Goal: Information Seeking & Learning: Find specific fact

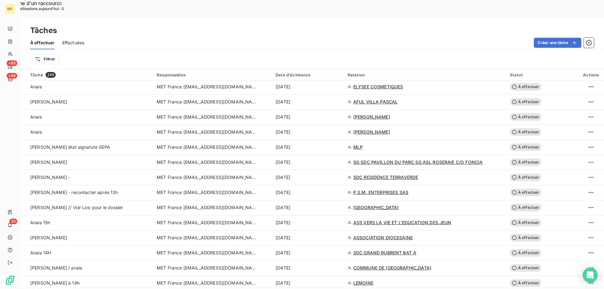
scroll to position [598, 0]
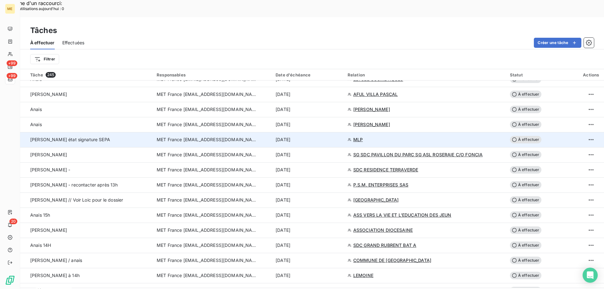
click at [203, 137] on span "MET France [EMAIL_ADDRESS][DOMAIN_NAME]" at bounding box center [207, 140] width 101 height 6
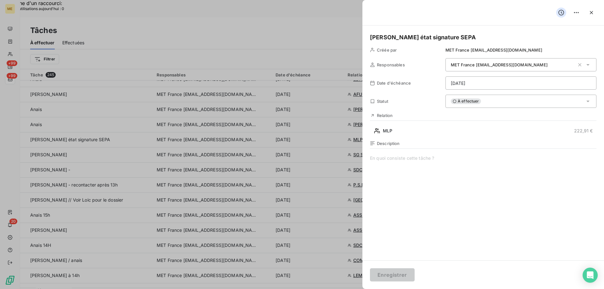
click at [416, 156] on span at bounding box center [483, 215] width 227 height 121
click at [513, 102] on div "À effectuer" at bounding box center [520, 101] width 151 height 13
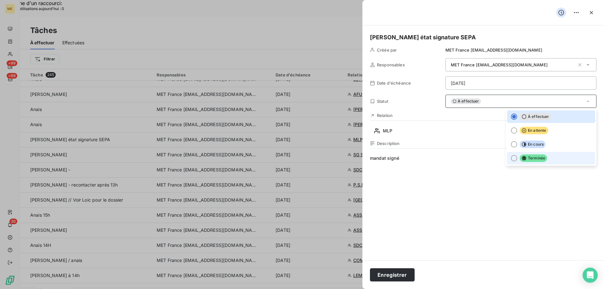
click at [522, 160] on icon at bounding box center [524, 158] width 4 height 4
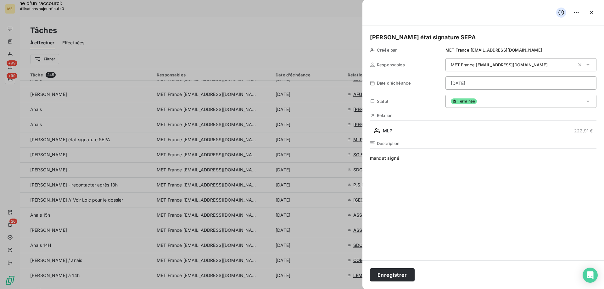
click at [430, 163] on span "mandat signé" at bounding box center [483, 215] width 227 height 121
click at [387, 275] on button "Enregistrer" at bounding box center [392, 274] width 45 height 13
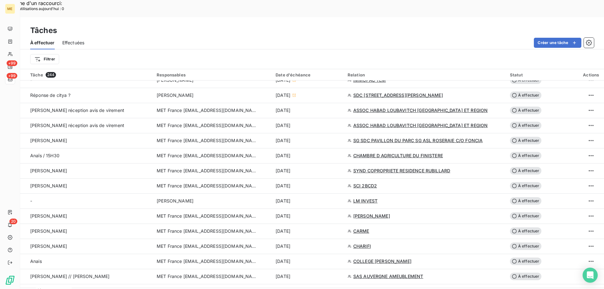
scroll to position [378, 0]
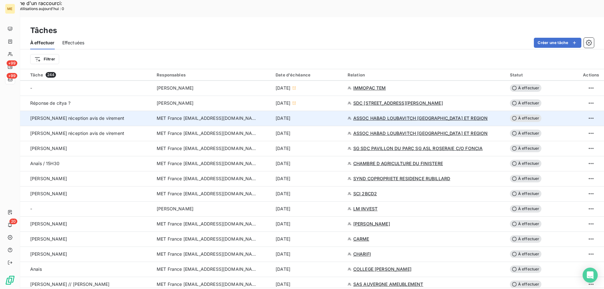
click at [214, 111] on td "MET France [EMAIL_ADDRESS][DOMAIN_NAME]" at bounding box center [212, 118] width 119 height 15
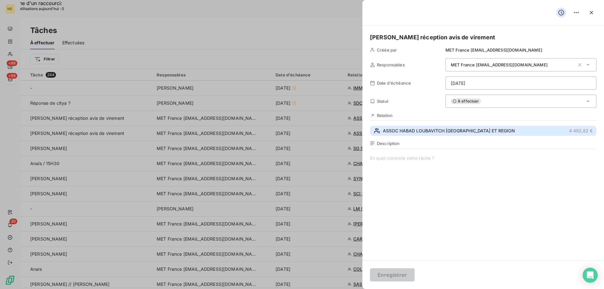
click at [438, 130] on span "ASSOC HABAD LOUBAVITCH NICE ET REGION" at bounding box center [449, 131] width 132 height 6
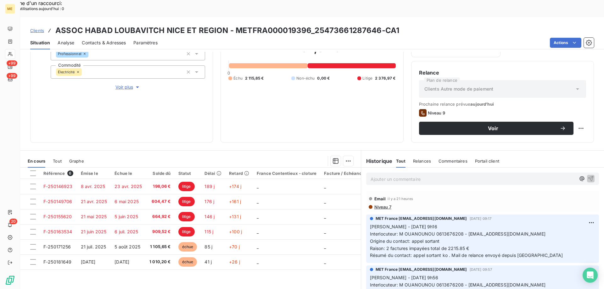
scroll to position [84, 0]
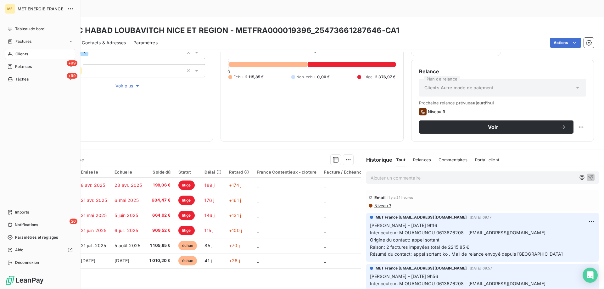
click at [14, 53] on div "Clients" at bounding box center [40, 54] width 70 height 10
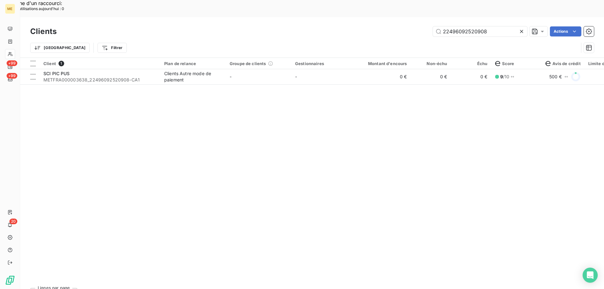
drag, startPoint x: 488, startPoint y: 14, endPoint x: 399, endPoint y: 16, distance: 89.1
click at [399, 26] on div "22496092520908 Actions" at bounding box center [329, 31] width 530 height 10
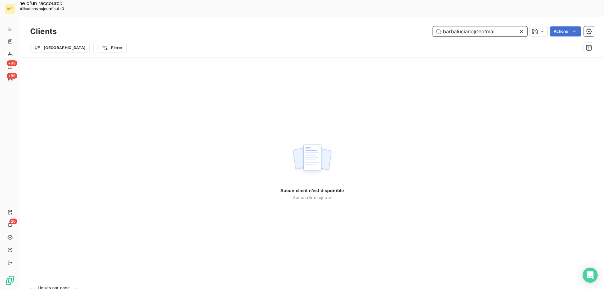
drag, startPoint x: 495, startPoint y: 15, endPoint x: 403, endPoint y: 21, distance: 92.7
click at [403, 25] on div "Clients barbaluciano@hotmai Actions Trier Filtrer" at bounding box center [312, 41] width 564 height 33
paste input "METFRA000016565"
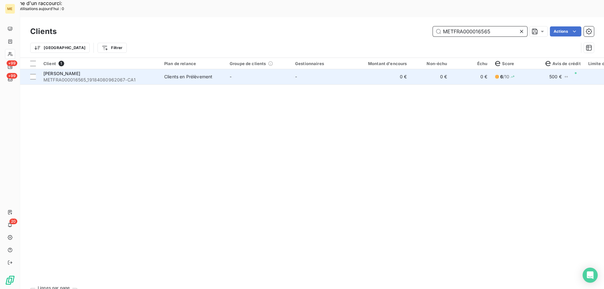
type input "METFRA000016565"
click at [61, 77] on span "METFRA000016565_19184080962067-CA1" at bounding box center [99, 80] width 113 height 6
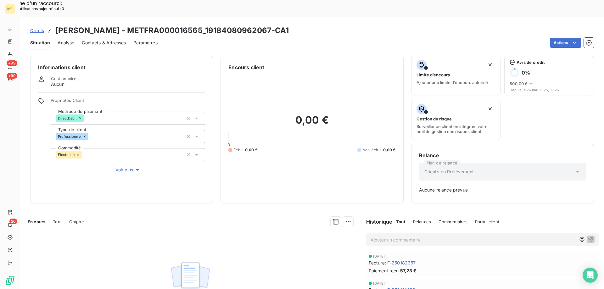
click at [58, 219] on span "Tout" at bounding box center [57, 221] width 9 height 5
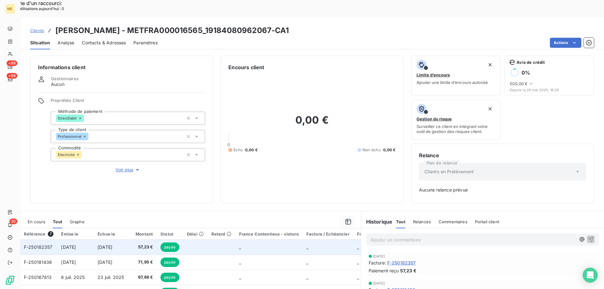
click at [39, 244] on span "F-250182357" at bounding box center [38, 246] width 29 height 5
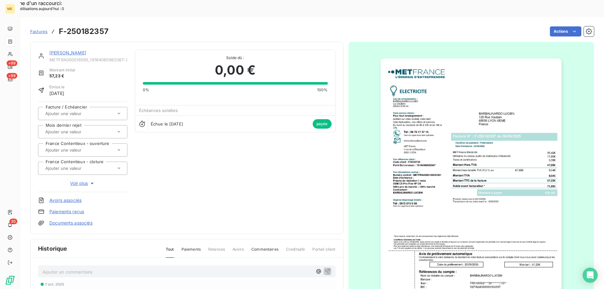
click at [434, 175] on img "button" at bounding box center [471, 187] width 181 height 256
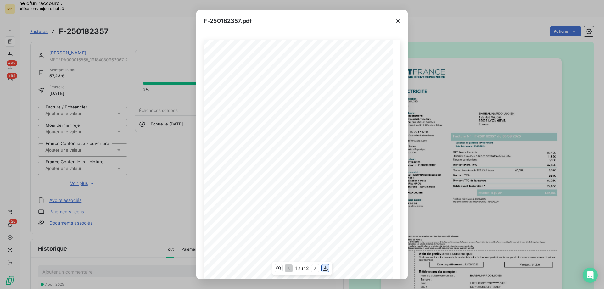
click at [324, 268] on icon "button" at bounding box center [325, 268] width 5 height 5
click at [399, 21] on icon "button" at bounding box center [398, 21] width 6 height 6
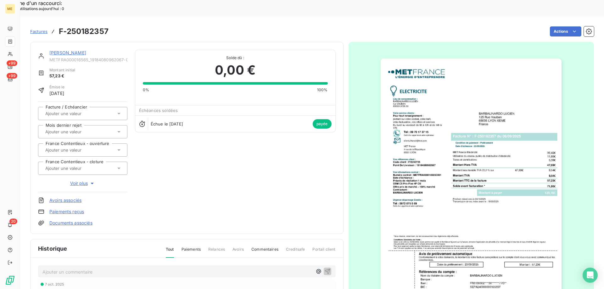
click at [77, 50] on link "[PERSON_NAME]" at bounding box center [67, 52] width 37 height 5
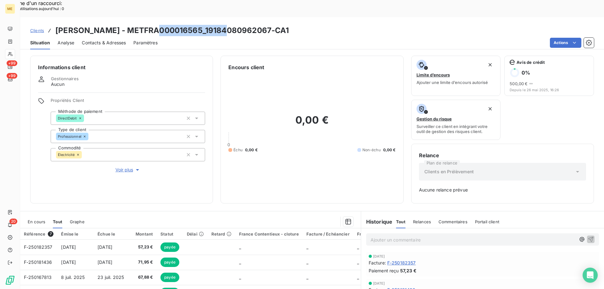
drag, startPoint x: 153, startPoint y: 14, endPoint x: 227, endPoint y: 14, distance: 73.9
click at [227, 25] on h3 "BARBALINARDO LUCIEN - METFRA000016565_19184080962067-CA1" at bounding box center [172, 30] width 234 height 11
copy h3 "METFRA000016565"
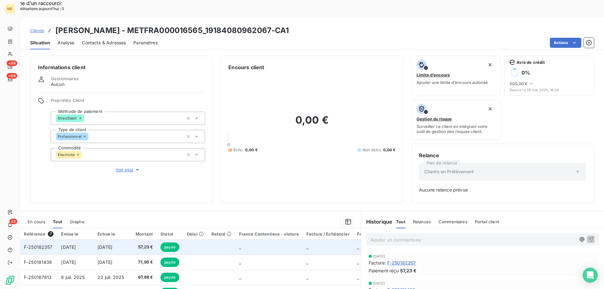
click at [38, 244] on span "F-250182357" at bounding box center [38, 246] width 29 height 5
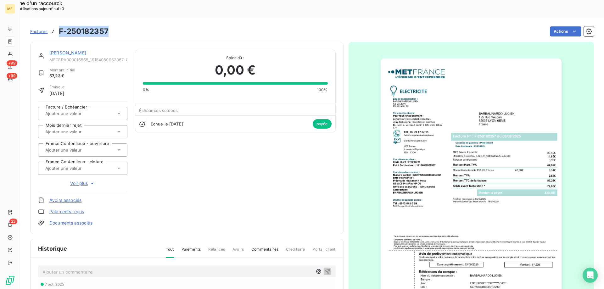
drag, startPoint x: 59, startPoint y: 14, endPoint x: 109, endPoint y: 14, distance: 49.4
click at [109, 25] on div "Factures F-250182357 Actions" at bounding box center [312, 31] width 564 height 13
copy h3 "F-250182357"
drag, startPoint x: 90, startPoint y: 42, endPoint x: 124, endPoint y: 45, distance: 33.8
click at [124, 57] on span "METFRA000016565_19184080962067-CA1" at bounding box center [88, 59] width 78 height 5
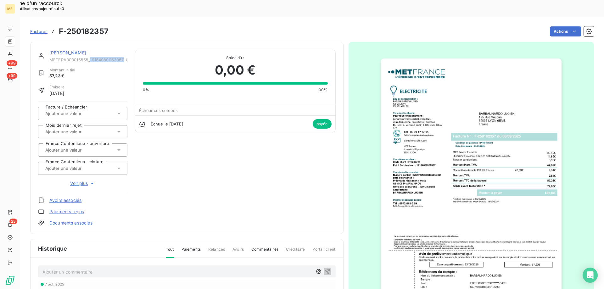
copy span "19184080962067"
drag, startPoint x: 59, startPoint y: 16, endPoint x: 107, endPoint y: 13, distance: 48.3
click at [107, 26] on h3 "F-250182357" at bounding box center [84, 31] width 50 height 11
copy h3 "F-250182357"
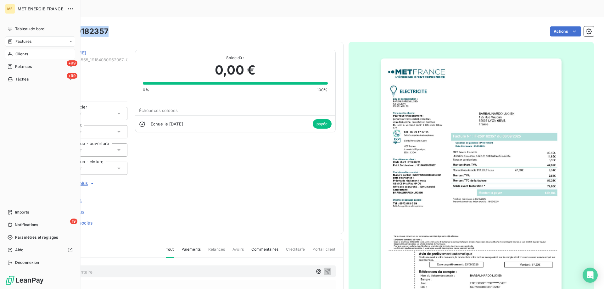
click at [19, 51] on span "Clients" at bounding box center [21, 54] width 13 height 6
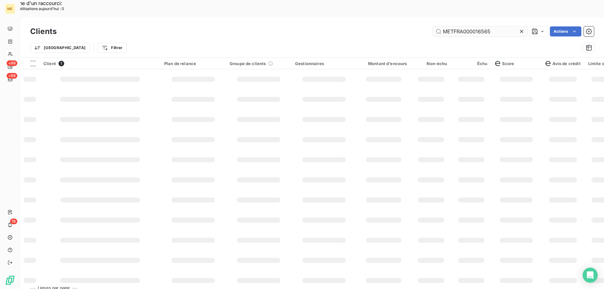
click at [450, 26] on input "METFRA000016565" at bounding box center [480, 31] width 94 height 10
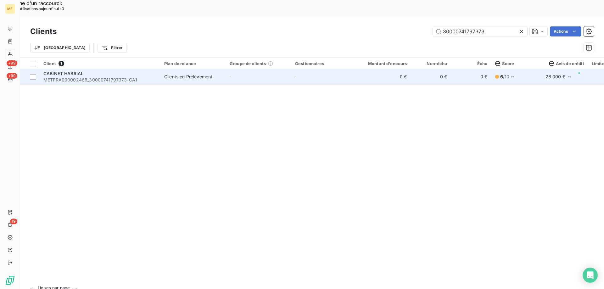
type input "30000741797373"
click at [62, 77] on span "METFRA000002468_30000741797373-CA1" at bounding box center [99, 80] width 113 height 6
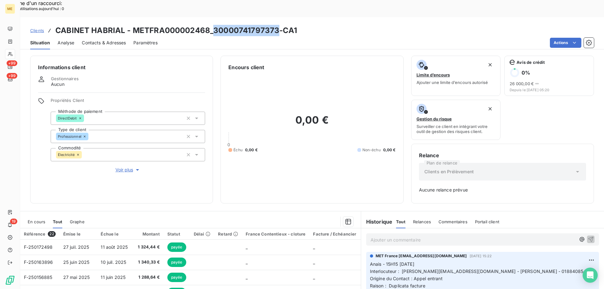
drag, startPoint x: 213, startPoint y: 14, endPoint x: 277, endPoint y: 15, distance: 63.3
click at [277, 25] on h3 "CABINET HABRIAL - METFRA000002468_30000741797373-CA1" at bounding box center [176, 30] width 242 height 11
copy h3 "30000741797373"
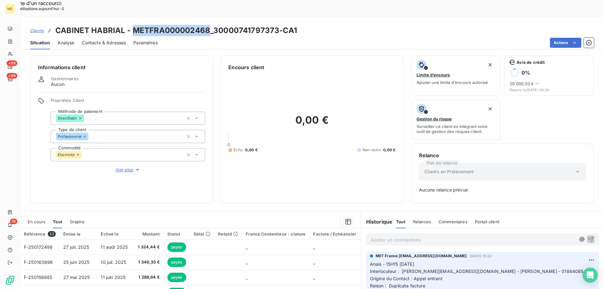
drag, startPoint x: 132, startPoint y: 14, endPoint x: 207, endPoint y: 8, distance: 75.0
click at [207, 25] on h3 "CABINET HABRIAL - METFRA000002468_30000741797373-CA1" at bounding box center [176, 30] width 242 height 11
copy h3 "METFRA000002468"
drag, startPoint x: 399, startPoint y: 255, endPoint x: 456, endPoint y: 254, distance: 57.0
click at [456, 269] on span "Interlocuteur : [PERSON_NAME][EMAIL_ADDRESS][DOMAIN_NAME] - [PERSON_NAME] - 018…" at bounding box center [479, 271] width 218 height 5
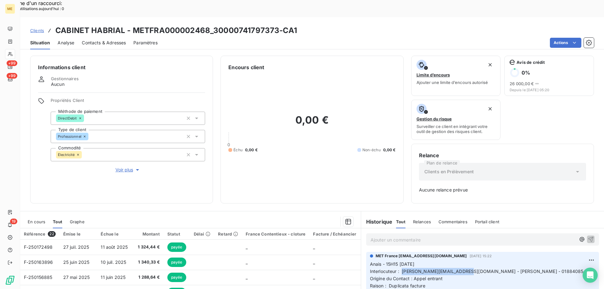
copy span "[PERSON_NAME][EMAIL_ADDRESS][DOMAIN_NAME]"
drag, startPoint x: 212, startPoint y: 12, endPoint x: 276, endPoint y: 13, distance: 64.2
click at [276, 25] on h3 "CABINET HABRIAL - METFRA000002468_30000741797373-CA1" at bounding box center [176, 30] width 242 height 11
drag, startPoint x: 491, startPoint y: 254, endPoint x: 517, endPoint y: 254, distance: 25.8
click at [517, 261] on p "Anais - 15H15 [DATE] Interlocuteur : [PERSON_NAME][EMAIL_ADDRESS][DOMAIN_NAME] …" at bounding box center [482, 282] width 225 height 43
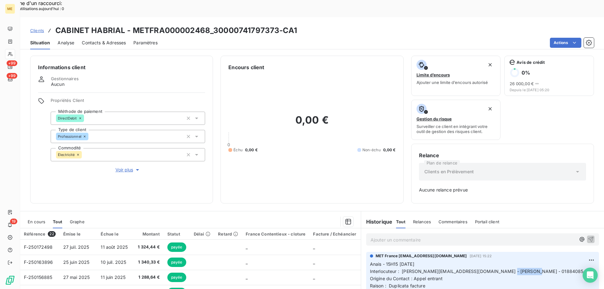
copy span "0188408541"
click at [39, 219] on span "En cours" at bounding box center [37, 221] width 18 height 5
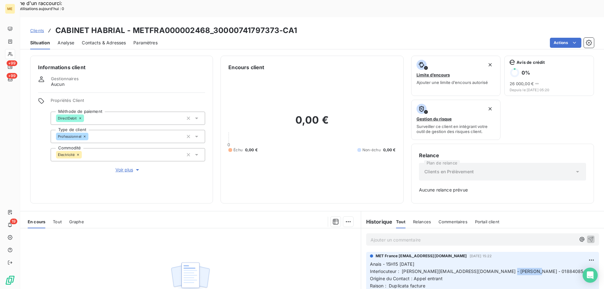
click at [56, 219] on span "Tout" at bounding box center [57, 221] width 9 height 5
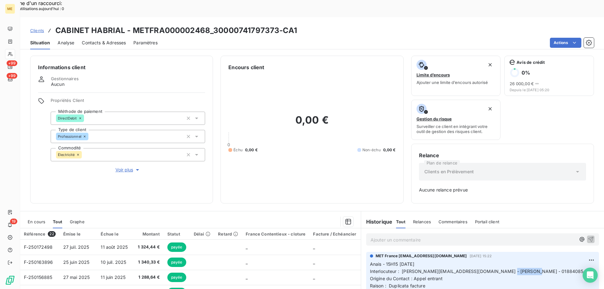
scroll to position [62, 0]
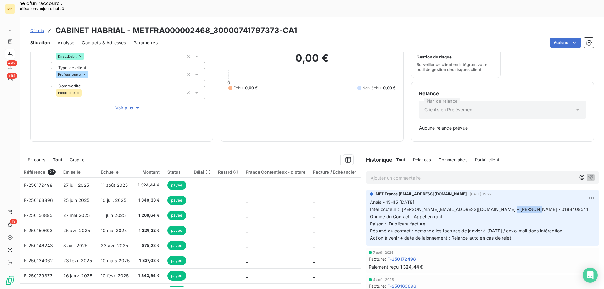
click at [526, 82] on div "Relance Plan de relance Clients en Prélèvement Aucune relance prévue" at bounding box center [502, 112] width 183 height 60
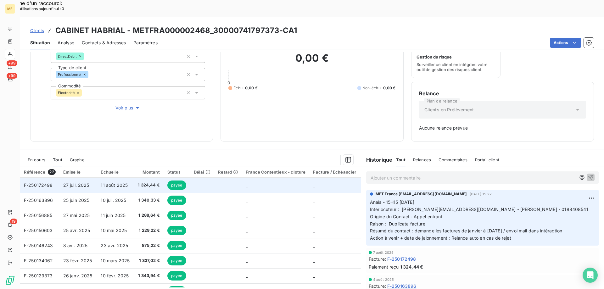
click at [42, 182] on span "F-250172498" at bounding box center [38, 184] width 29 height 5
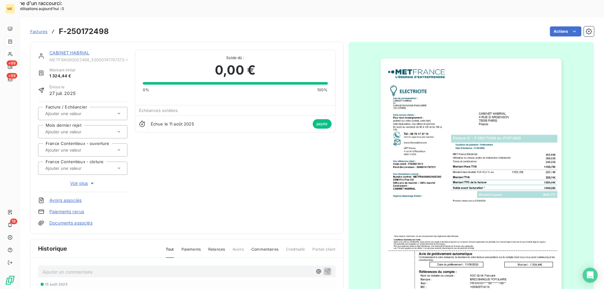
click at [461, 145] on img "button" at bounding box center [471, 187] width 181 height 256
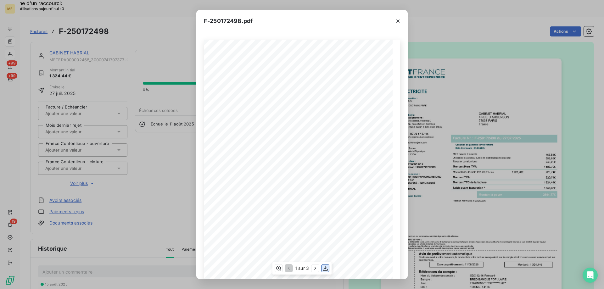
click at [328, 268] on icon "button" at bounding box center [325, 268] width 6 height 6
drag, startPoint x: 397, startPoint y: 21, endPoint x: 378, endPoint y: 18, distance: 19.0
click at [397, 21] on icon "button" at bounding box center [398, 21] width 6 height 6
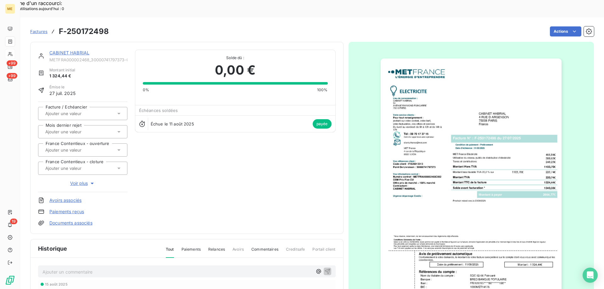
click at [71, 50] on link "CABINET HABRIAL" at bounding box center [69, 52] width 40 height 5
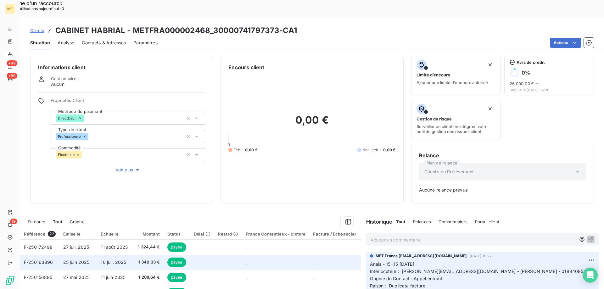
click at [46, 260] on span "F-250163896" at bounding box center [38, 262] width 29 height 5
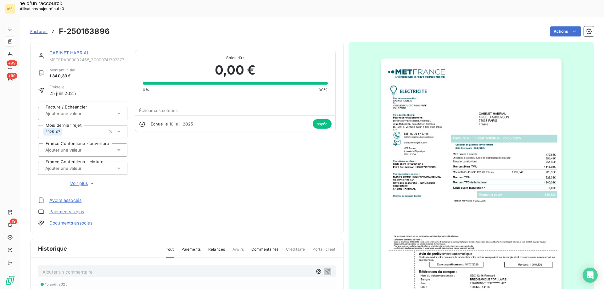
click at [512, 215] on img "button" at bounding box center [471, 187] width 181 height 256
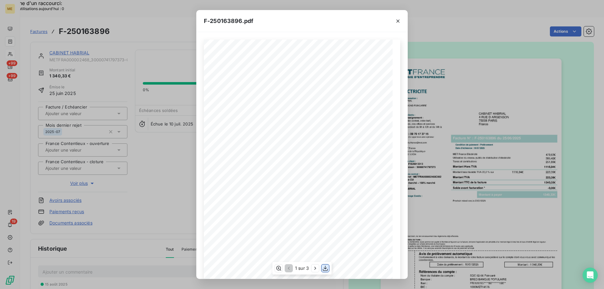
click at [326, 267] on icon "button" at bounding box center [325, 268] width 6 height 6
click at [398, 20] on icon "button" at bounding box center [398, 21] width 6 height 6
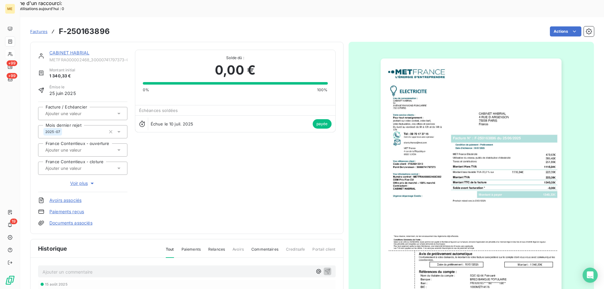
click at [82, 50] on link "CABINET HABRIAL" at bounding box center [69, 52] width 40 height 5
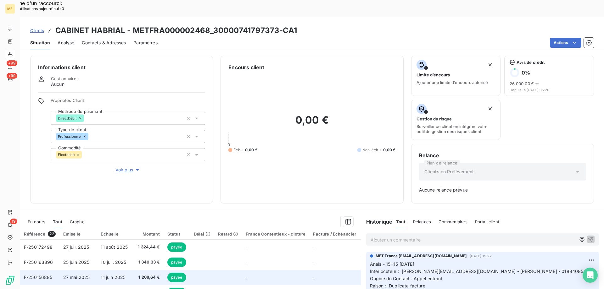
click at [34, 275] on span "F-250156885" at bounding box center [38, 277] width 29 height 5
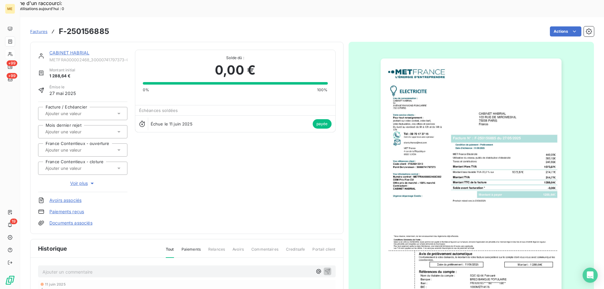
click at [466, 129] on img "button" at bounding box center [471, 187] width 181 height 256
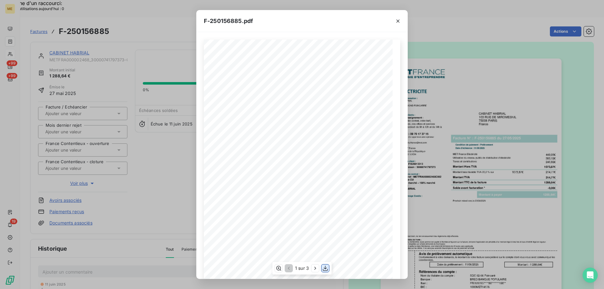
click at [323, 269] on icon "button" at bounding box center [325, 268] width 6 height 6
click at [400, 20] on icon "button" at bounding box center [398, 21] width 6 height 6
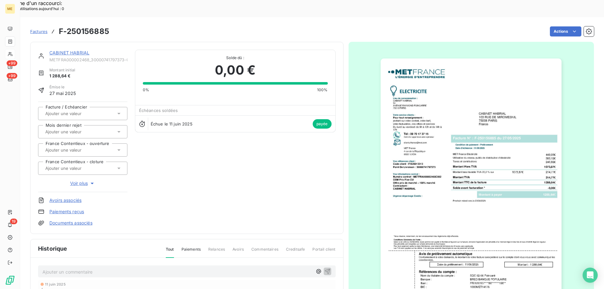
click at [84, 50] on link "CABINET HABRIAL" at bounding box center [69, 52] width 40 height 5
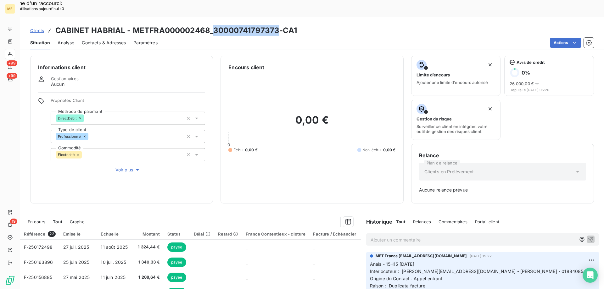
drag, startPoint x: 212, startPoint y: 14, endPoint x: 277, endPoint y: 10, distance: 64.9
click at [277, 25] on h3 "CABINET HABRIAL - METFRA000002468_30000741797373-CA1" at bounding box center [176, 30] width 242 height 11
copy h3 "30000741797373"
drag, startPoint x: 132, startPoint y: 15, endPoint x: 202, endPoint y: 14, distance: 70.2
click at [202, 25] on h3 "CABINET HABRIAL - METFRA000002468_30000741797373-CA1" at bounding box center [176, 30] width 242 height 11
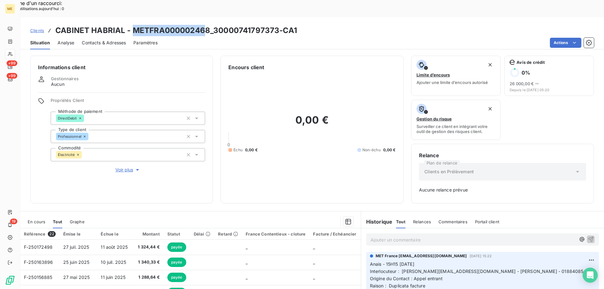
click at [37, 28] on span "Clients" at bounding box center [37, 30] width 14 height 5
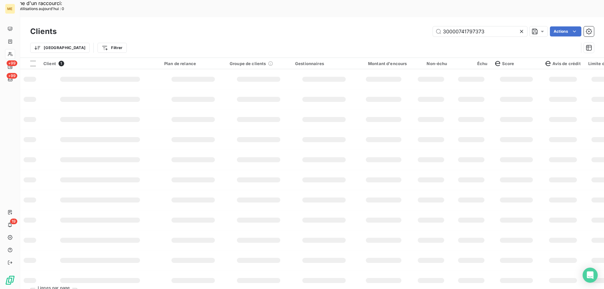
click at [444, 25] on div "Clients 30000741797373 Actions" at bounding box center [312, 31] width 564 height 13
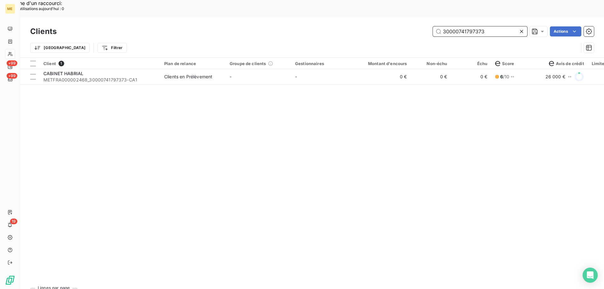
click at [455, 26] on input "30000741797373" at bounding box center [480, 31] width 94 height 10
click at [448, 26] on input "power" at bounding box center [480, 31] width 94 height 10
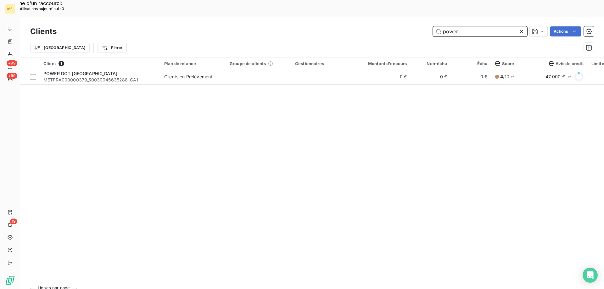
click at [448, 26] on input "power" at bounding box center [480, 31] width 94 height 10
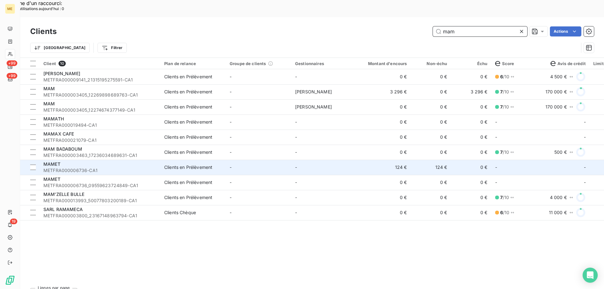
type input "mam"
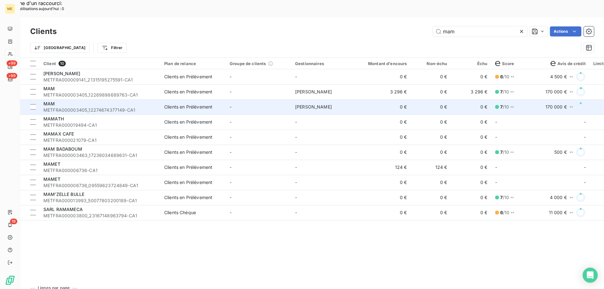
click at [71, 101] on div "MAM" at bounding box center [99, 104] width 113 height 6
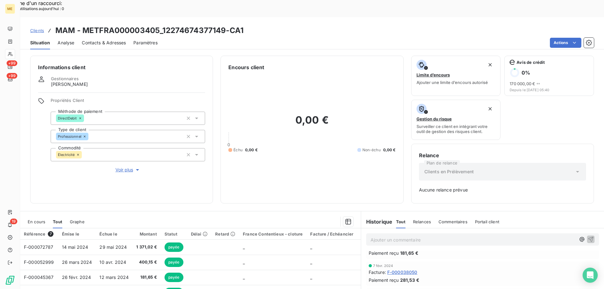
click at [33, 28] on span "Clients" at bounding box center [37, 30] width 14 height 5
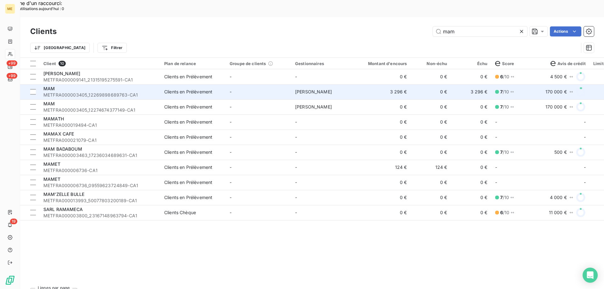
click at [66, 86] on div "MAM" at bounding box center [99, 89] width 113 height 6
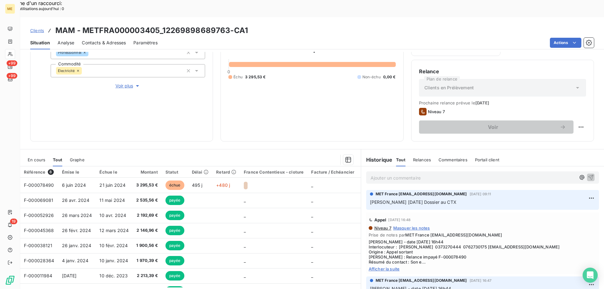
scroll to position [31, 0]
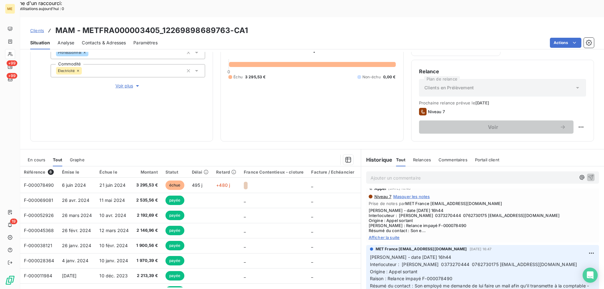
click at [38, 28] on span "Clients" at bounding box center [37, 30] width 14 height 5
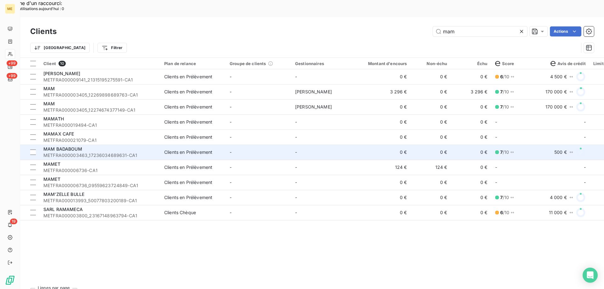
click at [52, 146] on span "MAM BADABOUM" at bounding box center [62, 148] width 39 height 5
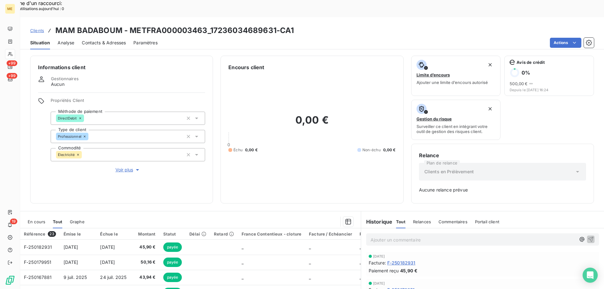
click at [39, 28] on span "Clients" at bounding box center [37, 30] width 14 height 5
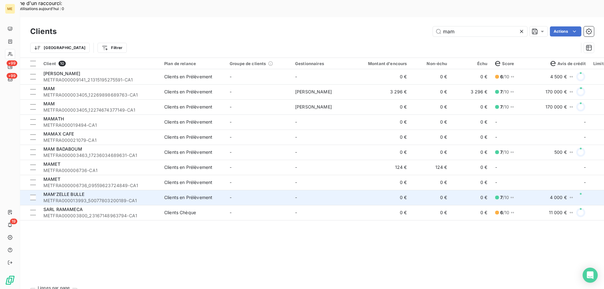
click at [76, 192] on span "MAM'ZELLE BULLE" at bounding box center [63, 194] width 41 height 5
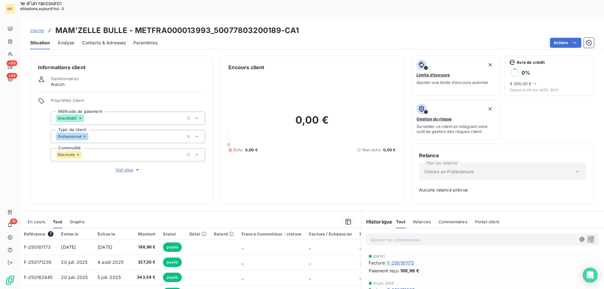
click at [37, 28] on span "Clients" at bounding box center [37, 30] width 14 height 5
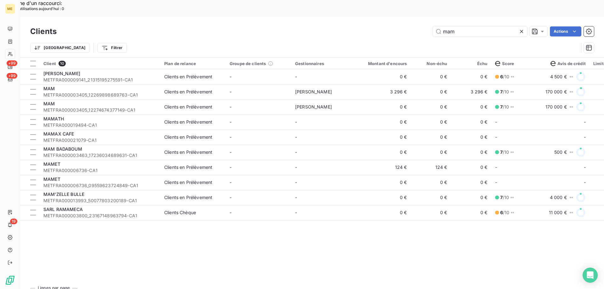
drag, startPoint x: 473, startPoint y: 16, endPoint x: 395, endPoint y: 16, distance: 78.6
click at [395, 26] on div "mam Actions" at bounding box center [329, 31] width 530 height 10
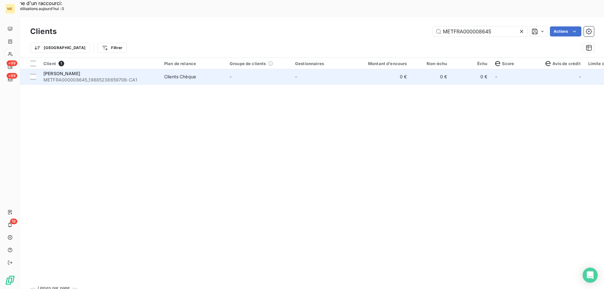
type input "METFRA000008645"
click at [53, 77] on span "METFRA000008645_19885238659706-CA1" at bounding box center [99, 80] width 113 height 6
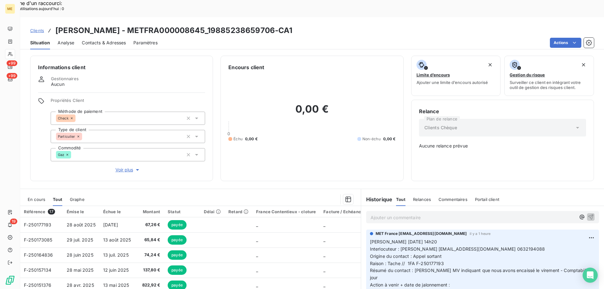
click at [42, 197] on span "En cours" at bounding box center [37, 199] width 18 height 5
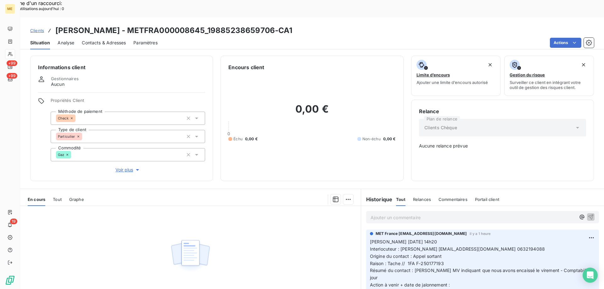
click at [378, 214] on p "Ajouter un commentaire ﻿" at bounding box center [473, 218] width 205 height 8
click at [57, 197] on span "Tout" at bounding box center [57, 199] width 9 height 5
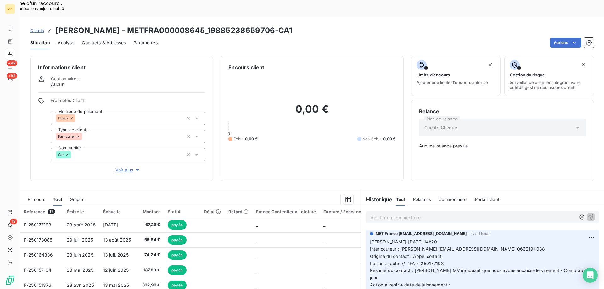
click at [389, 214] on p "Ajouter un commentaire ﻿" at bounding box center [473, 218] width 205 height 8
click at [472, 214] on p "[PERSON_NAME] // F-250177193 avis de virement" at bounding box center [473, 217] width 205 height 7
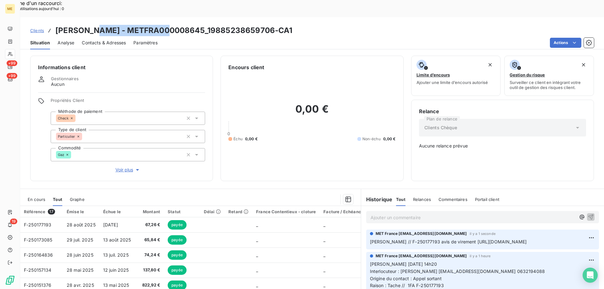
drag, startPoint x: 93, startPoint y: 15, endPoint x: 168, endPoint y: 13, distance: 75.5
click at [168, 25] on h3 "[PERSON_NAME] - METFRA000008645_19885238659706-CA1" at bounding box center [173, 30] width 237 height 11
copy h3 "METFRA000008645"
click at [36, 28] on span "Clients" at bounding box center [37, 30] width 14 height 5
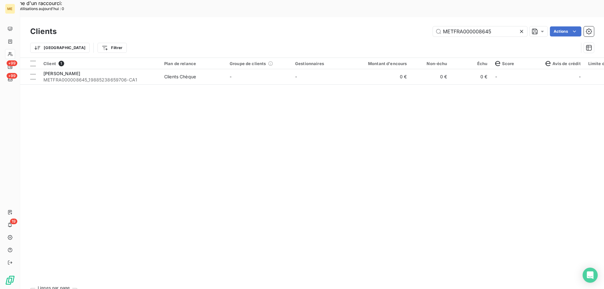
drag, startPoint x: 503, startPoint y: 11, endPoint x: 379, endPoint y: 23, distance: 124.2
click at [379, 25] on div "Clients METFRA000008645 Actions Trier Filtrer" at bounding box center [312, 41] width 564 height 33
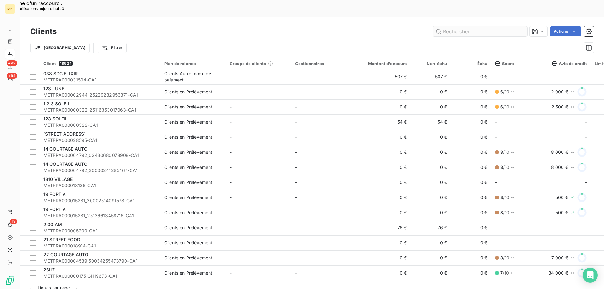
click at [449, 26] on input "text" at bounding box center [480, 31] width 94 height 10
click at [450, 26] on input "text" at bounding box center [480, 31] width 94 height 10
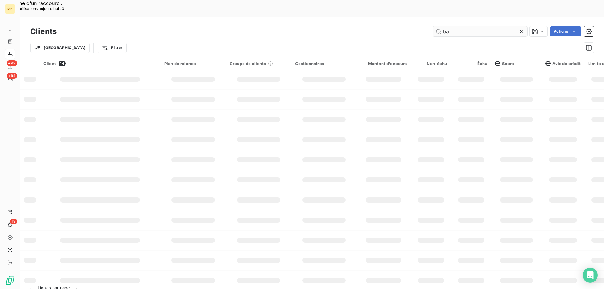
type input "b"
click at [453, 26] on input "bas" at bounding box center [480, 31] width 94 height 10
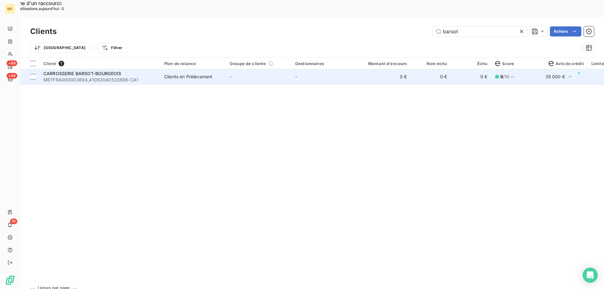
type input "barsot"
click at [67, 71] on span "CARROSSERIE BARSOT-BOURGEOIS" at bounding box center [82, 73] width 78 height 5
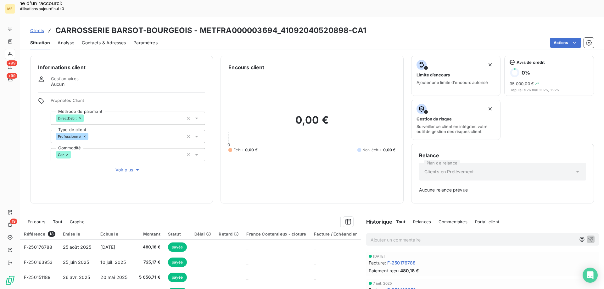
click at [194, 25] on h3 "CARROSSERIE BARSOT-BOURGEOIS - METFRA000003694_41092040520898-CA1" at bounding box center [210, 30] width 311 height 11
drag, startPoint x: 197, startPoint y: 12, endPoint x: 273, endPoint y: 9, distance: 76.5
click at [273, 25] on h3 "CARROSSERIE BARSOT-BOURGEOIS - METFRA000003694_41092040520898-CA1" at bounding box center [210, 30] width 311 height 11
copy h3 "METFRA000003694"
